Goal: Information Seeking & Learning: Learn about a topic

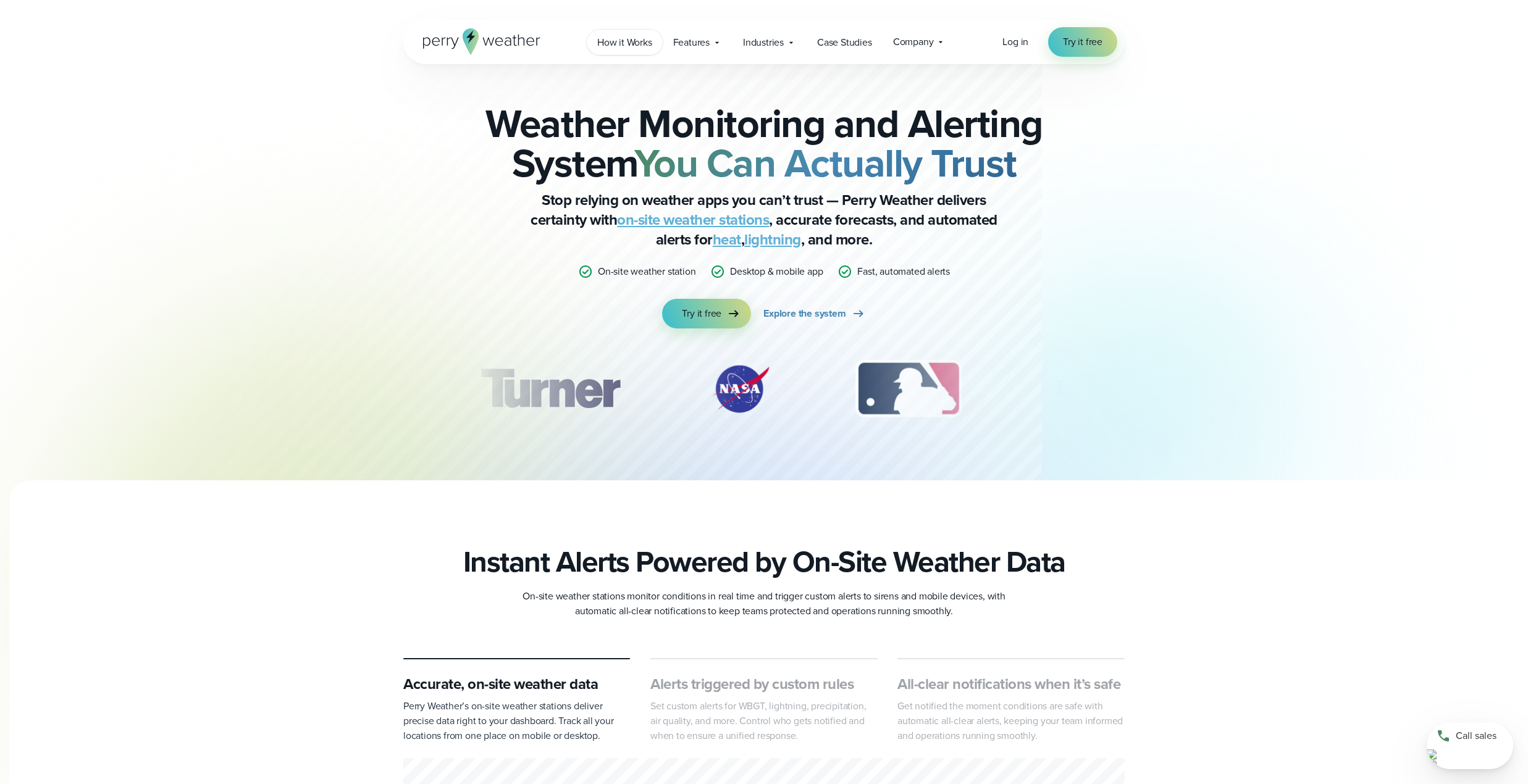
click at [627, 39] on span "How it Works" at bounding box center [624, 43] width 55 height 15
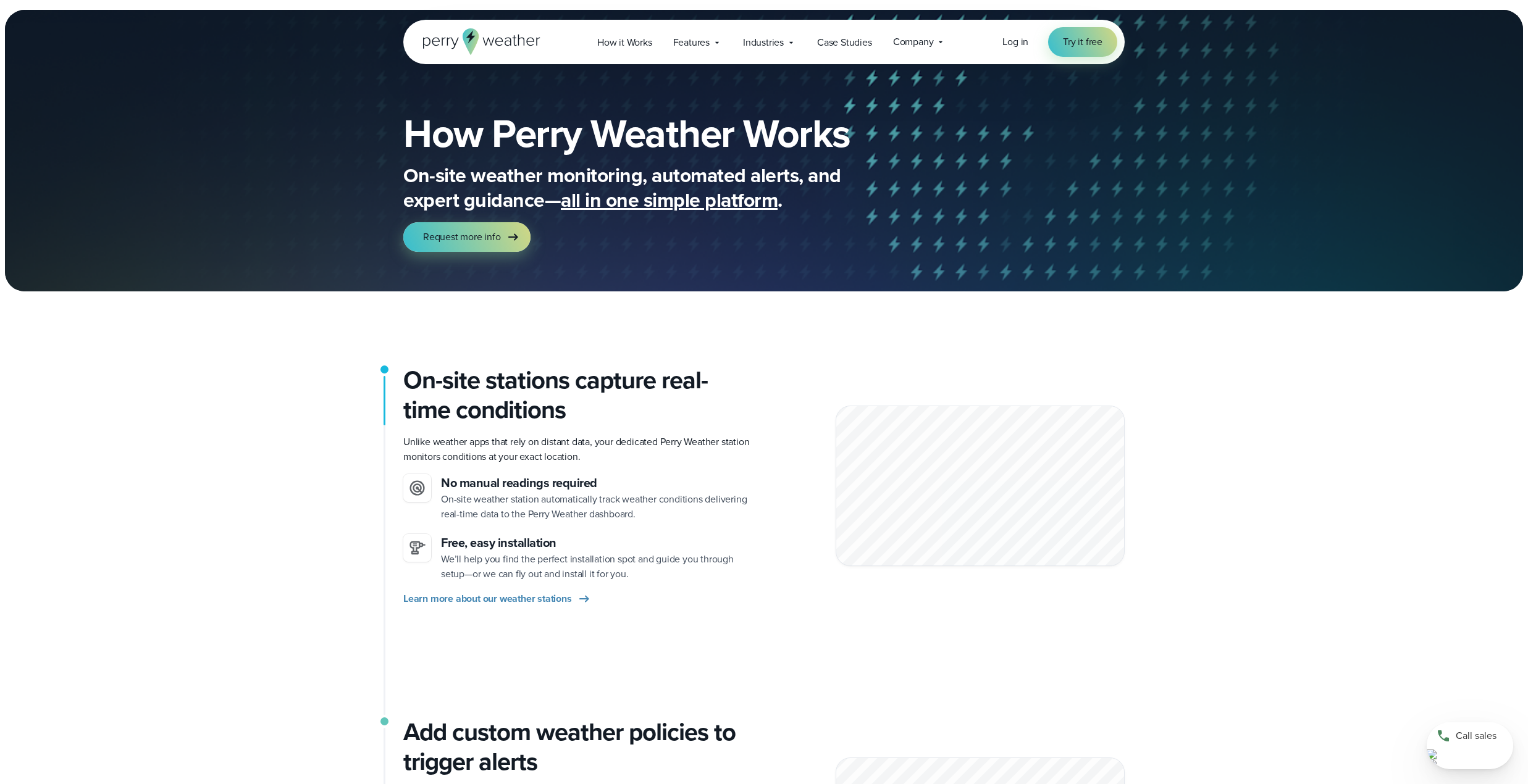
click at [1358, 254] on div "How Perry Weather Works On-site weather monitoring, automated alerts, and exper…" at bounding box center [764, 150] width 1528 height 282
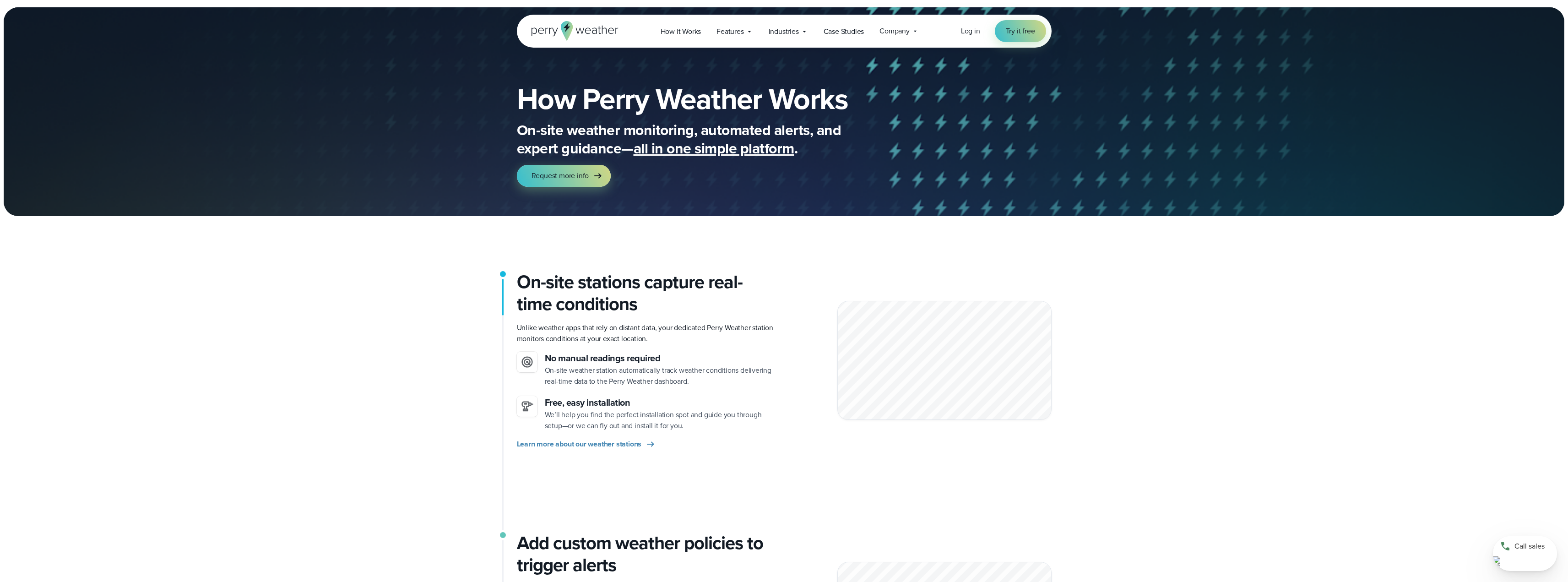
click at [553, 27] on icon at bounding box center [575, 31] width 87 height 20
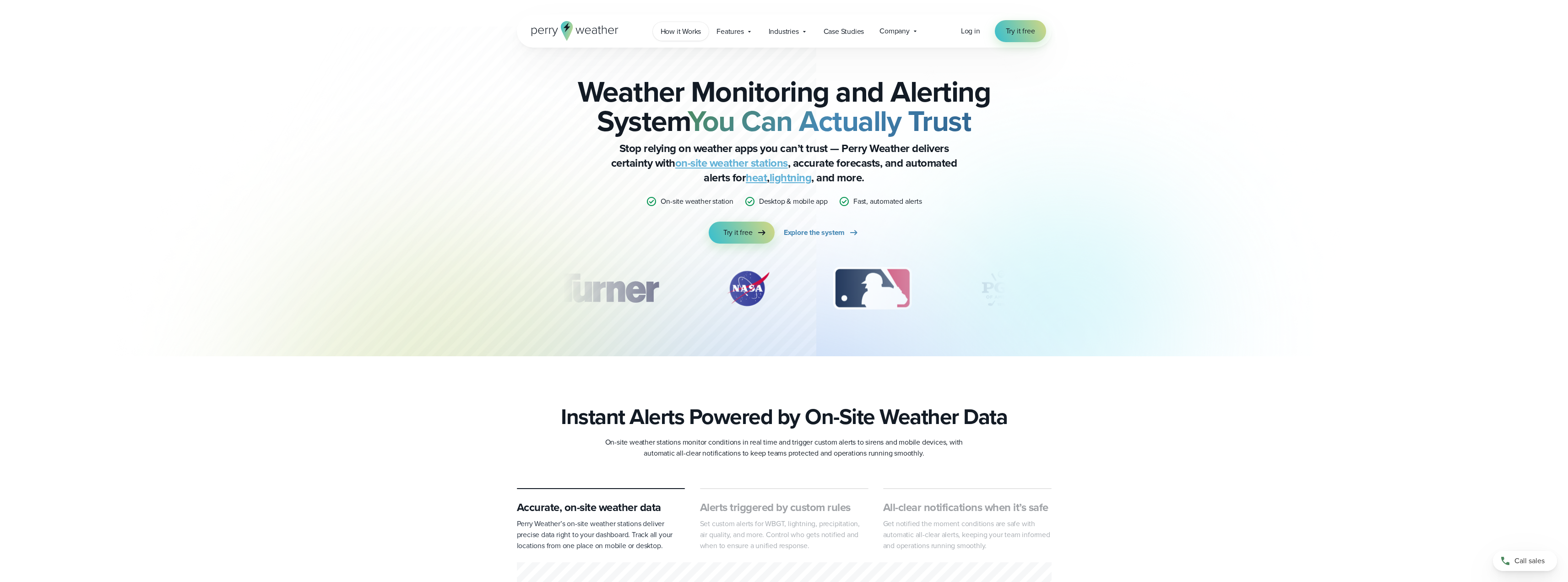
click at [699, 35] on span "How it Works" at bounding box center [681, 32] width 41 height 11
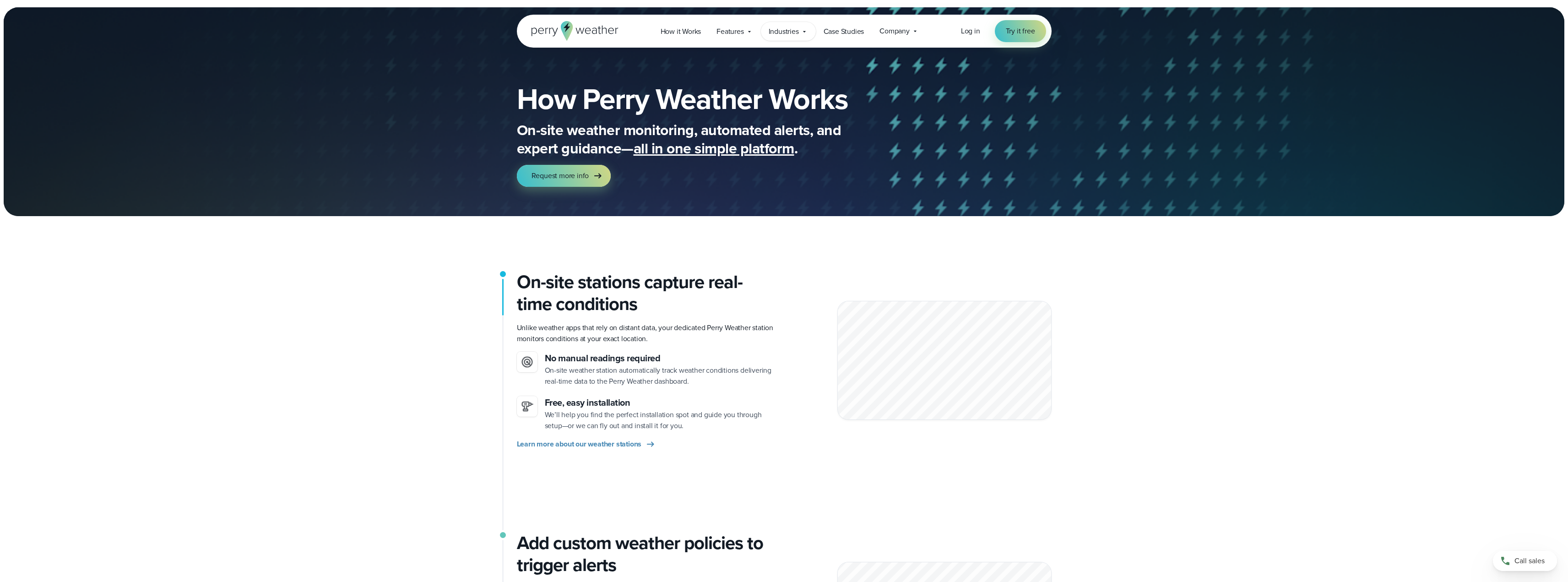
click at [786, 33] on span "Industries" at bounding box center [783, 32] width 30 height 11
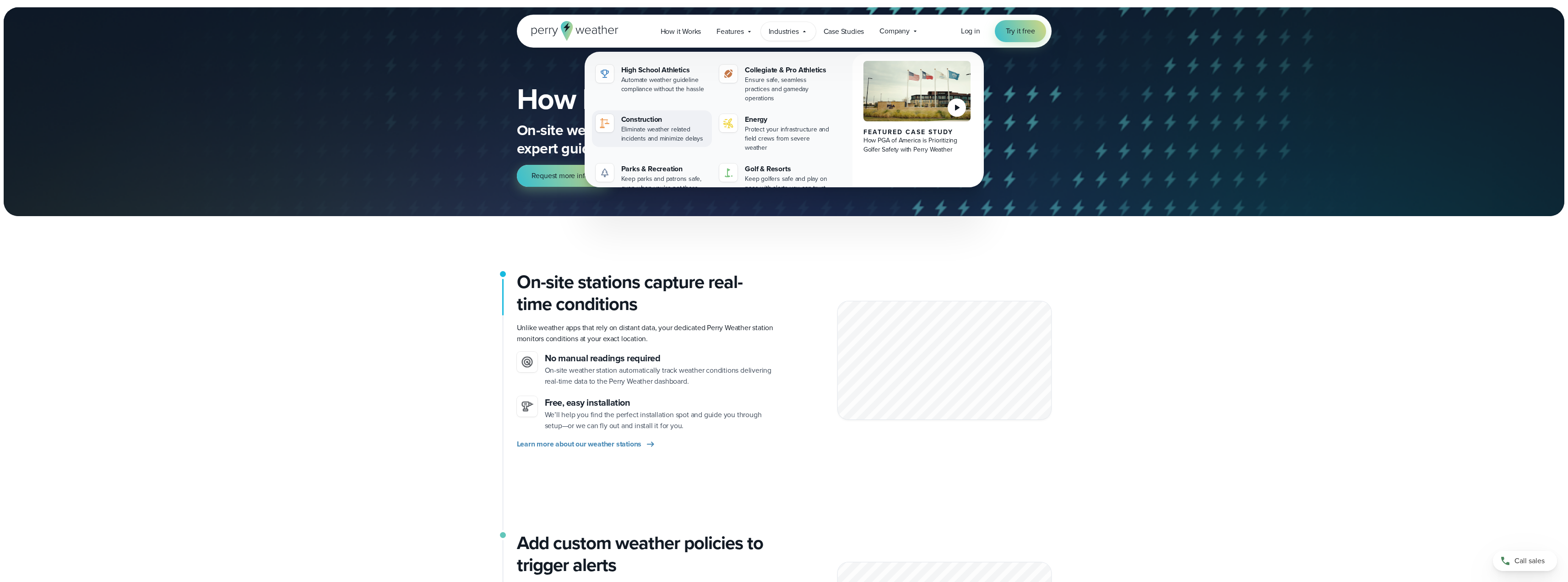
click at [641, 125] on div "Eliminate weather related incidents and minimize delays" at bounding box center [665, 134] width 87 height 19
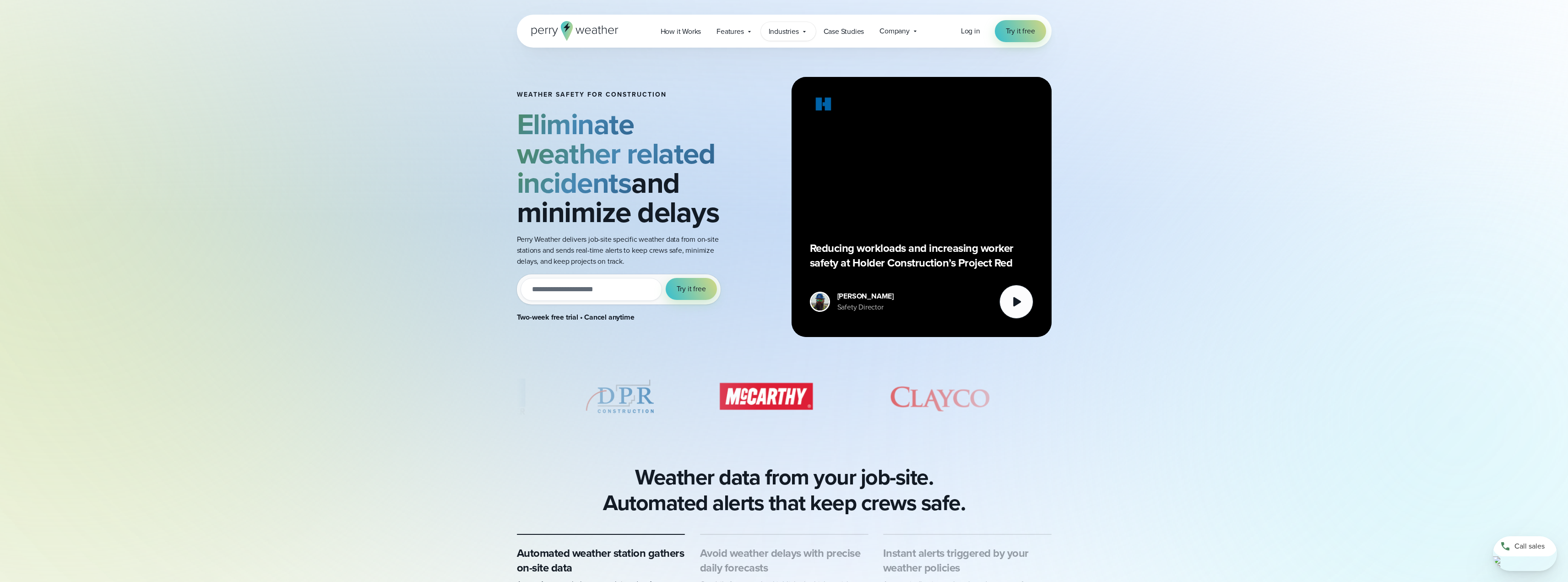
click at [796, 30] on span "Industries" at bounding box center [783, 32] width 30 height 11
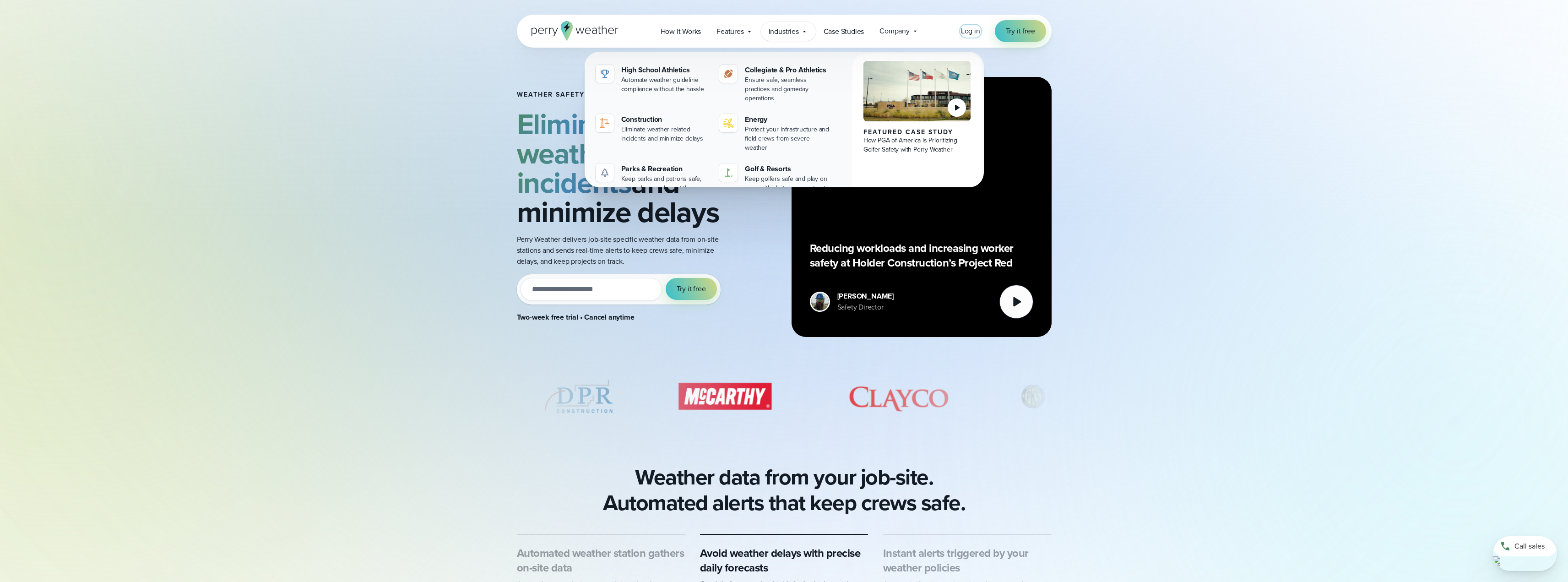
click at [963, 34] on span "Log in" at bounding box center [971, 30] width 19 height 11
